Goal: Task Accomplishment & Management: Use online tool/utility

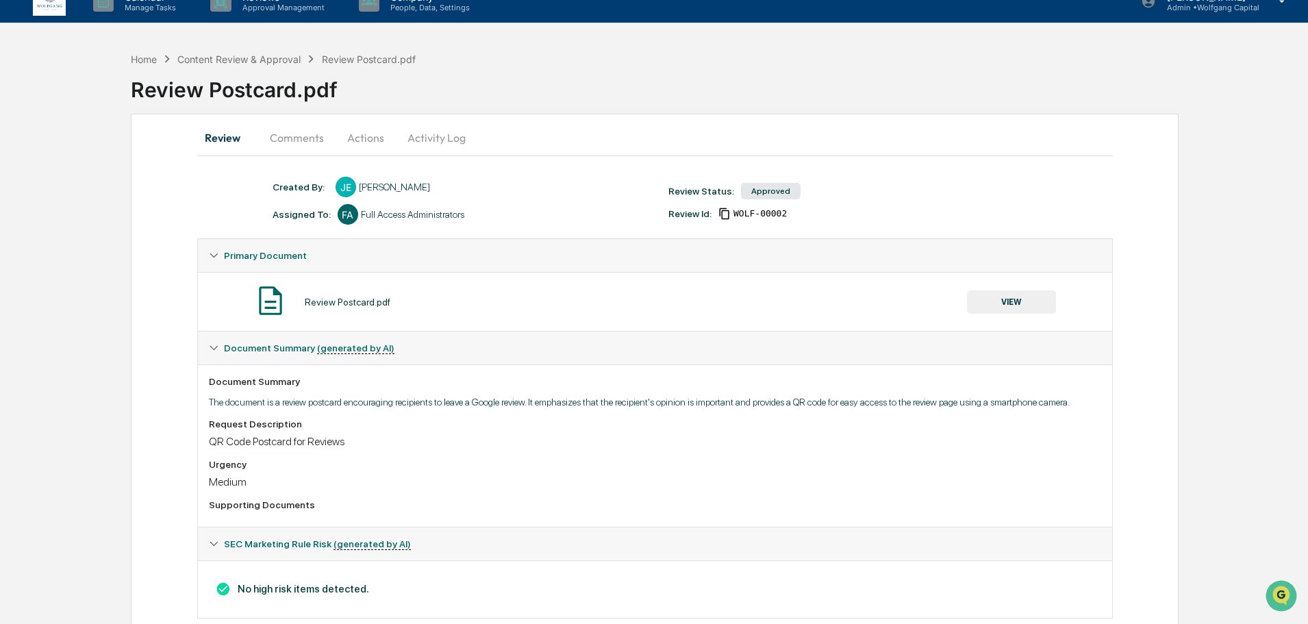
scroll to position [49, 0]
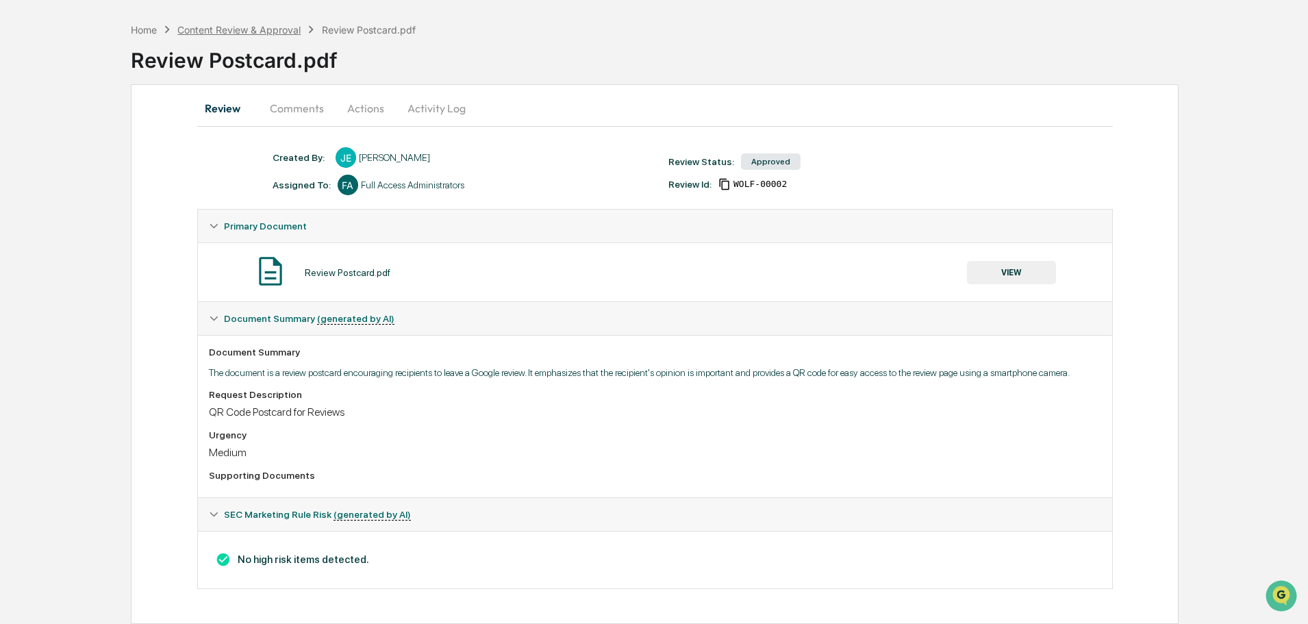
click at [258, 27] on div "Content Review & Approval" at bounding box center [238, 30] width 123 height 12
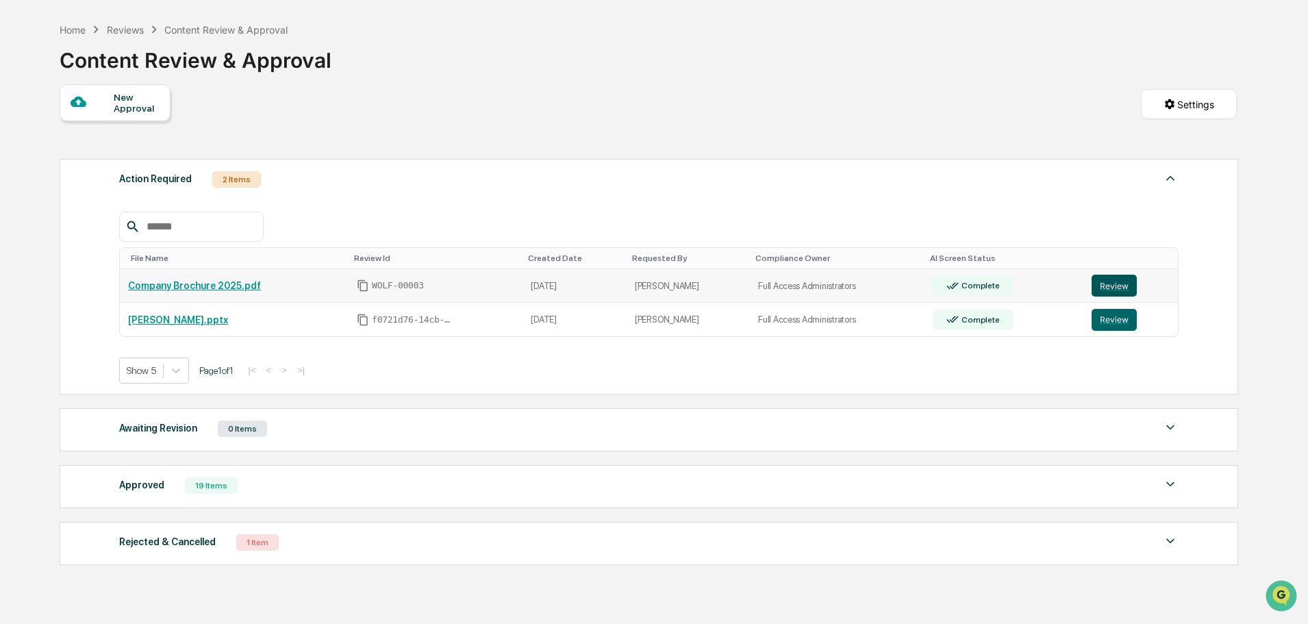
click at [1118, 277] on button "Review" at bounding box center [1114, 286] width 45 height 22
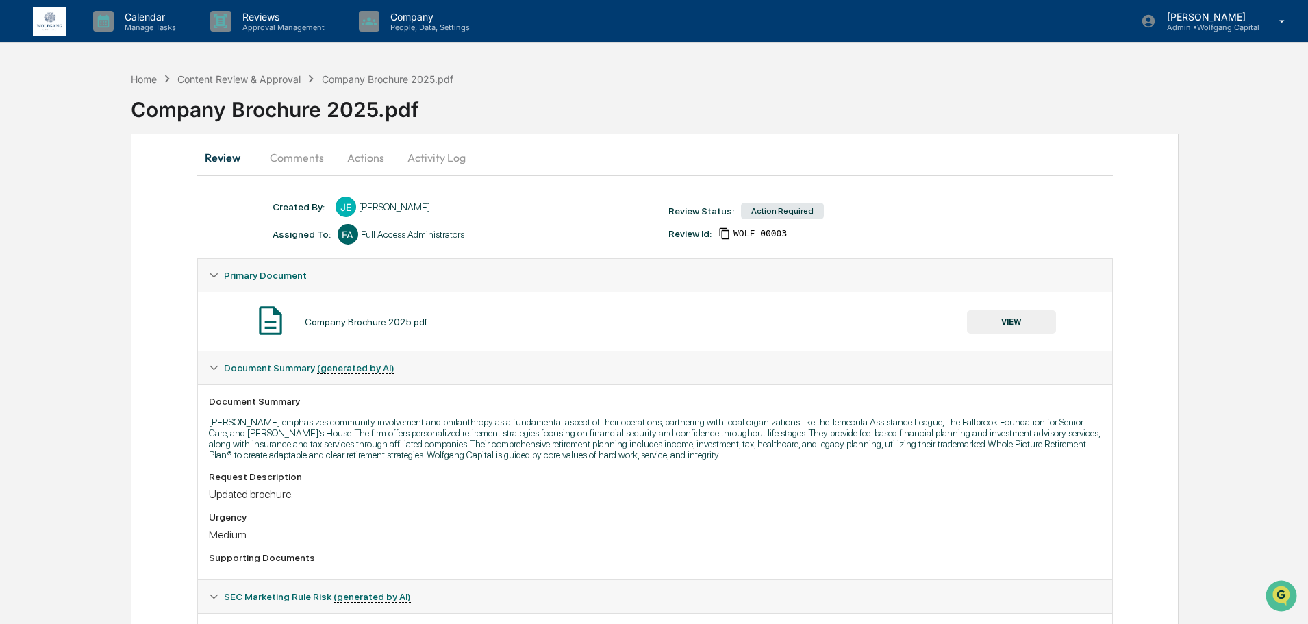
click at [375, 160] on button "Actions" at bounding box center [366, 157] width 62 height 33
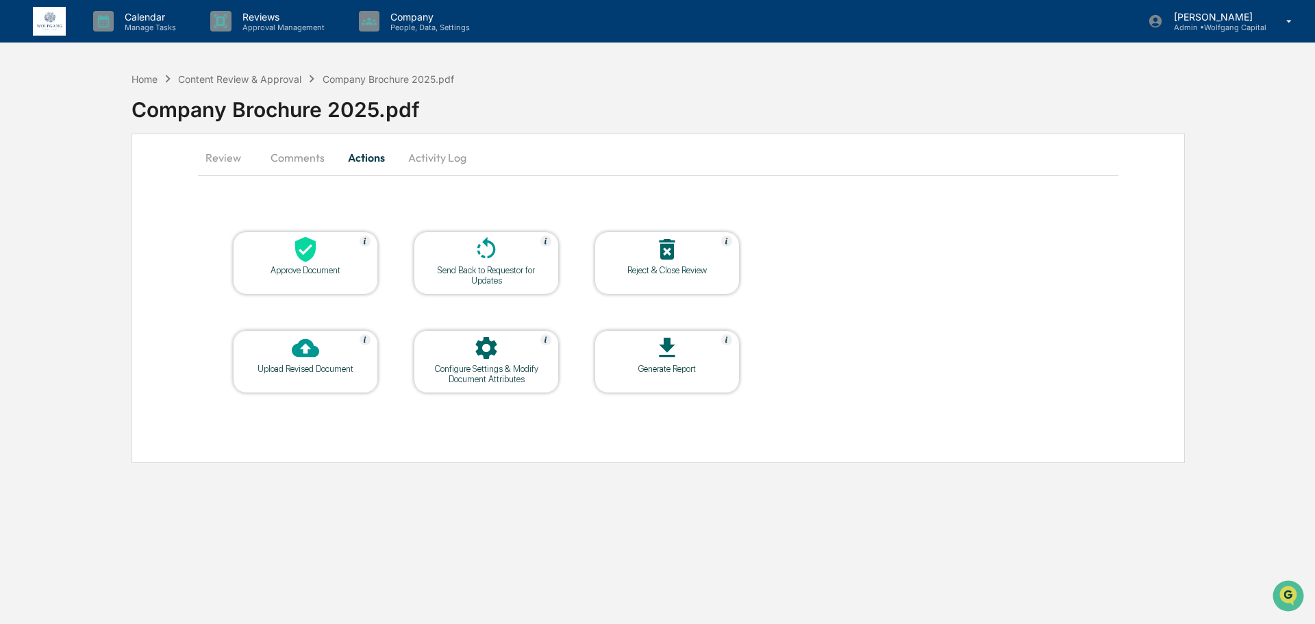
click at [320, 157] on button "Comments" at bounding box center [298, 157] width 76 height 33
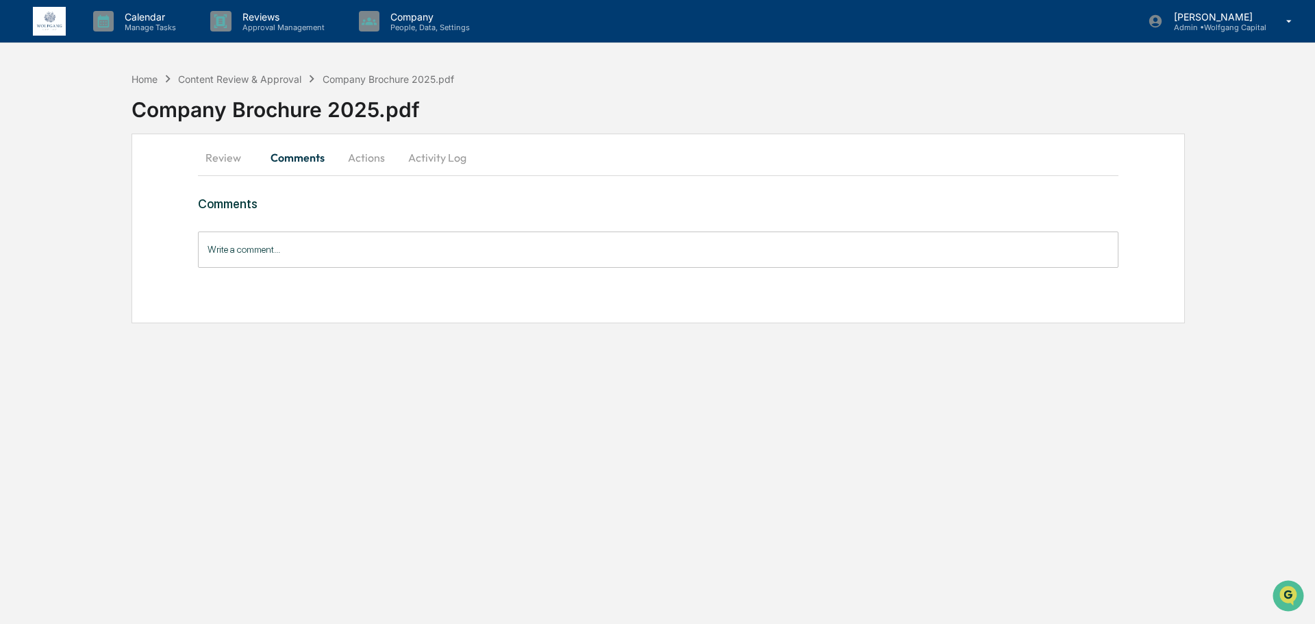
click at [239, 154] on button "Review" at bounding box center [229, 157] width 62 height 33
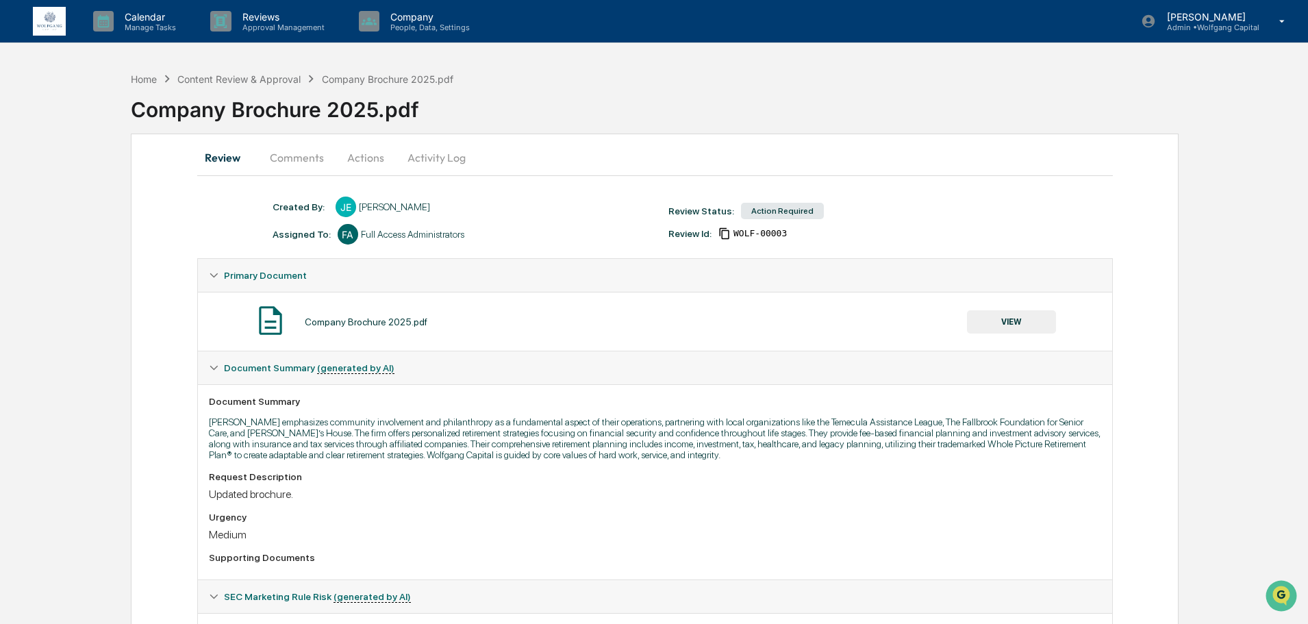
click at [1016, 323] on button "VIEW" at bounding box center [1011, 321] width 89 height 23
